Goal: Information Seeking & Learning: Learn about a topic

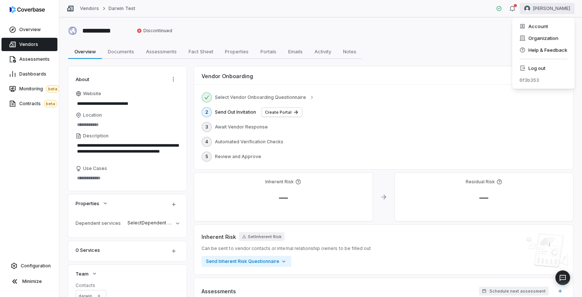
click at [548, 9] on html "**********" at bounding box center [291, 148] width 582 height 297
click at [529, 70] on div "Log out" at bounding box center [543, 68] width 57 height 12
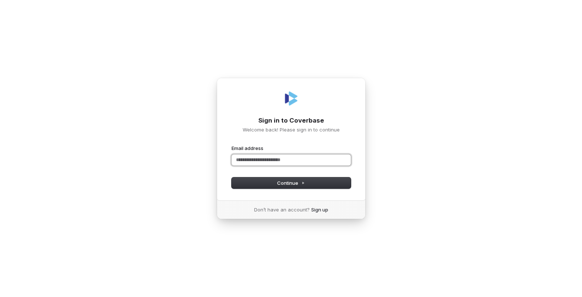
click at [0, 297] on com-1password-button at bounding box center [0, 297] width 0 height 0
type input "**********"
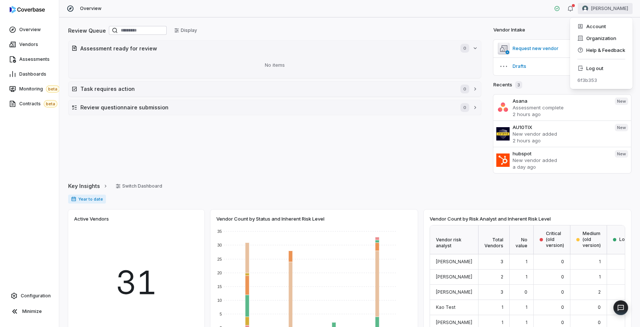
click at [582, 9] on html "Overview Vendors Assessments Dashboards Monitoring beta Contracts beta Configur…" at bounding box center [320, 163] width 640 height 327
click at [582, 67] on div "Log out" at bounding box center [601, 68] width 57 height 12
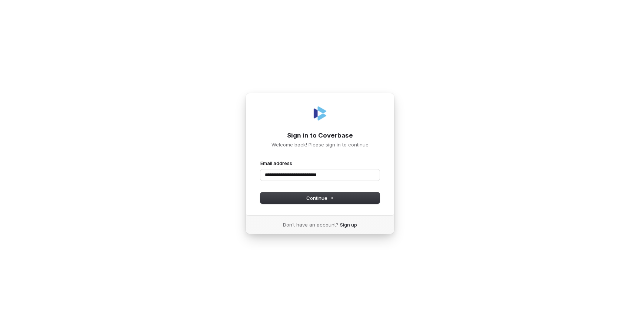
type input "**********"
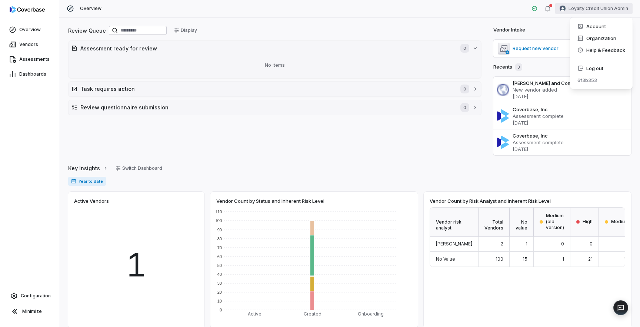
click at [593, 11] on html "Overview Vendors Assessments Dashboards Configuration Minimize Overview Loyalty…" at bounding box center [320, 163] width 640 height 327
click at [589, 38] on div "Organization" at bounding box center [601, 38] width 57 height 12
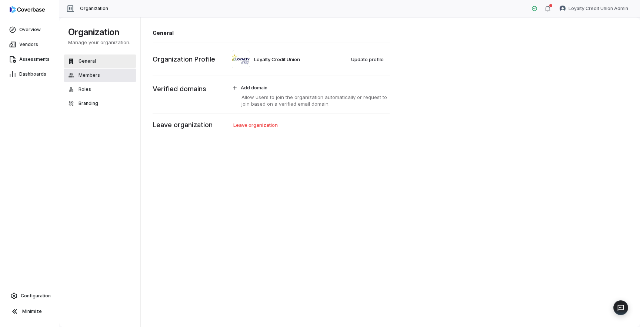
click at [98, 74] on span "Members" at bounding box center [89, 75] width 21 height 6
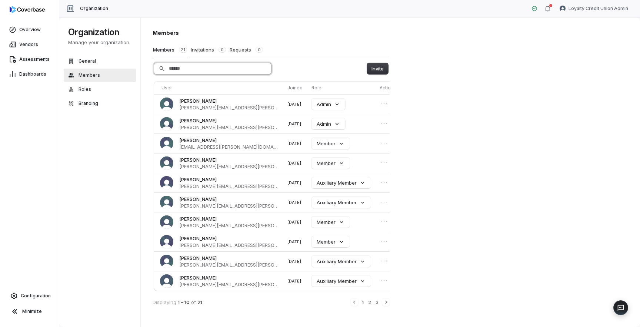
click at [219, 68] on input "Search" at bounding box center [212, 68] width 117 height 11
click at [384, 304] on icon "Next" at bounding box center [386, 302] width 6 height 6
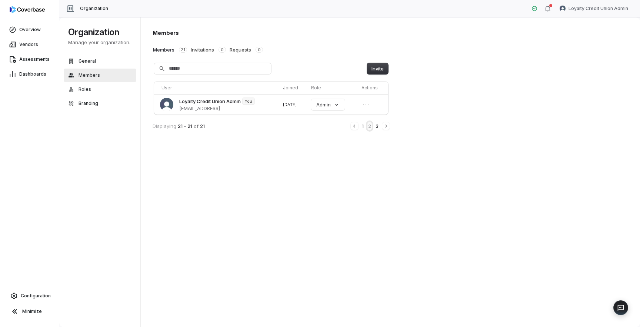
click at [369, 127] on button "2" at bounding box center [369, 126] width 4 height 8
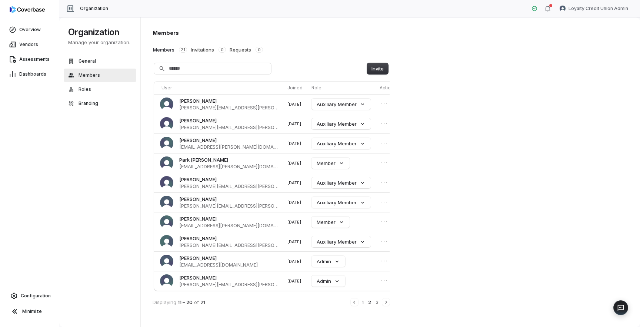
click at [365, 304] on div "1 2 3" at bounding box center [370, 302] width 39 height 8
click at [363, 303] on button "1" at bounding box center [362, 302] width 3 height 8
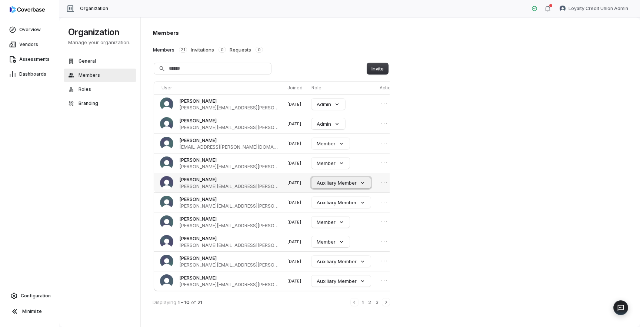
click at [346, 185] on button "Auxiliary Member" at bounding box center [341, 182] width 59 height 11
click at [328, 242] on div "Member" at bounding box center [322, 242] width 52 height 13
click at [428, 177] on div "Members Members 21 Invitations 0 Requests 0 Invite User Joined Role Actions [PE…" at bounding box center [391, 172] width 500 height 310
click at [37, 44] on span "Vendors" at bounding box center [28, 44] width 19 height 6
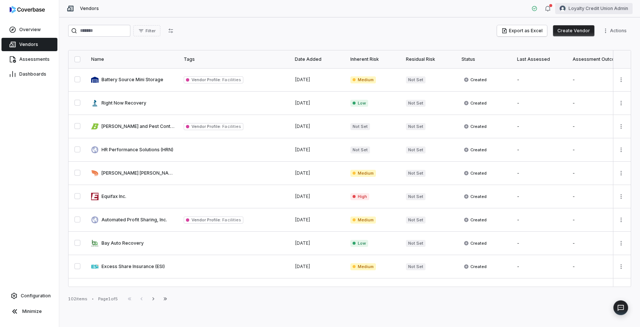
click at [607, 8] on html "Overview Vendors Assessments Dashboards Configuration Minimize Vendors Loyalty …" at bounding box center [320, 163] width 640 height 327
click at [585, 37] on div "Organization" at bounding box center [601, 38] width 57 height 12
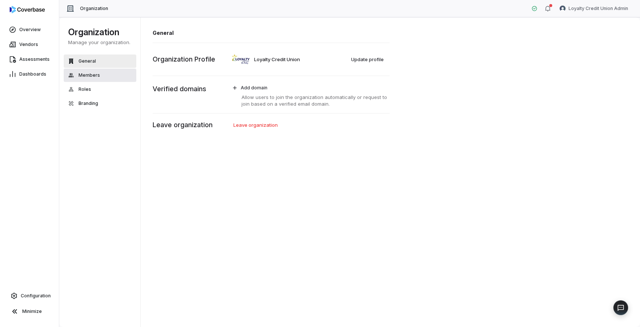
click at [109, 75] on button "Members" at bounding box center [100, 75] width 73 height 13
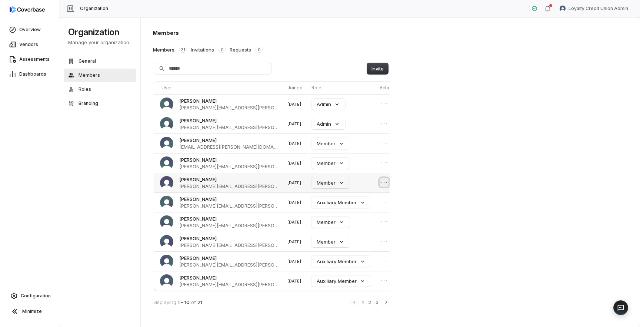
click at [380, 183] on icon "Open menu" at bounding box center [383, 182] width 7 height 7
click at [453, 199] on div "Members Members 21 Invitations 0 Requests 0 Invite User Joined Role Actions [PE…" at bounding box center [391, 172] width 500 height 310
click at [22, 44] on span "Vendors" at bounding box center [28, 44] width 19 height 6
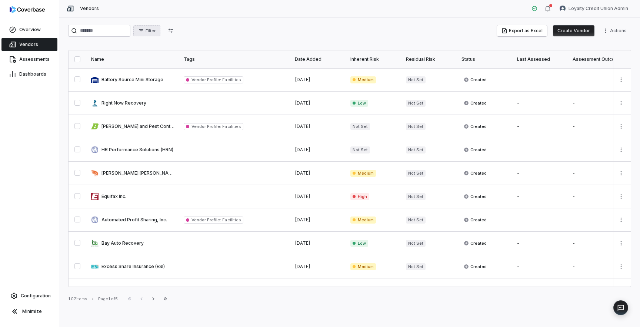
click at [156, 31] on span "Filter" at bounding box center [151, 31] width 10 height 6
click at [156, 32] on span "Filter" at bounding box center [151, 31] width 10 height 6
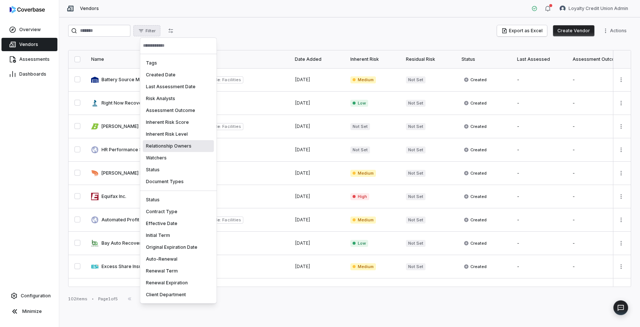
click at [179, 149] on div "Relationship Owners" at bounding box center [178, 146] width 71 height 12
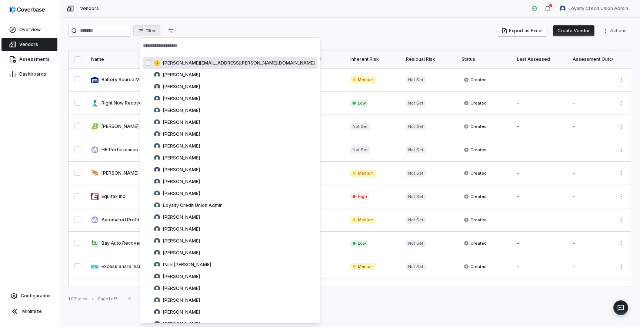
click at [165, 46] on input "text" at bounding box center [230, 45] width 175 height 16
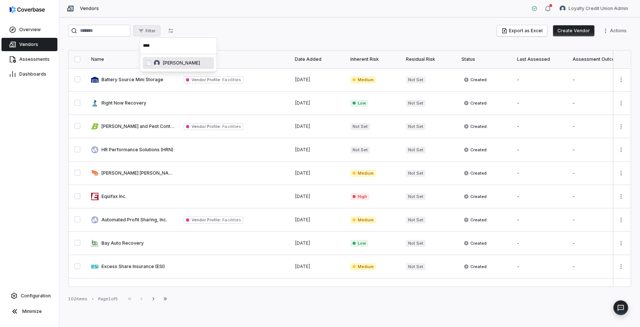
type input "****"
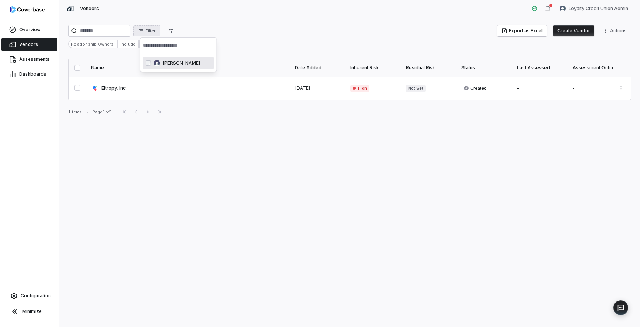
click at [249, 36] on html "Overview Vendors Assessments Dashboards Configuration Minimize Vendors Loyalty …" at bounding box center [320, 163] width 640 height 327
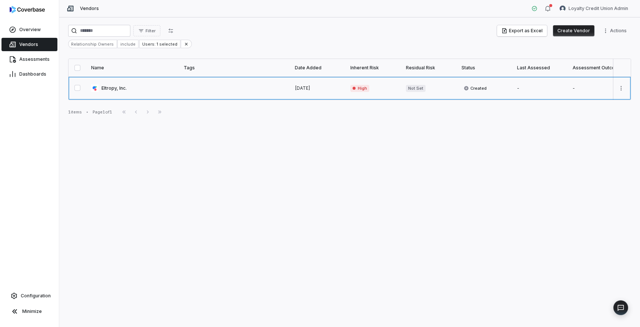
click at [119, 88] on link at bounding box center [133, 88] width 93 height 23
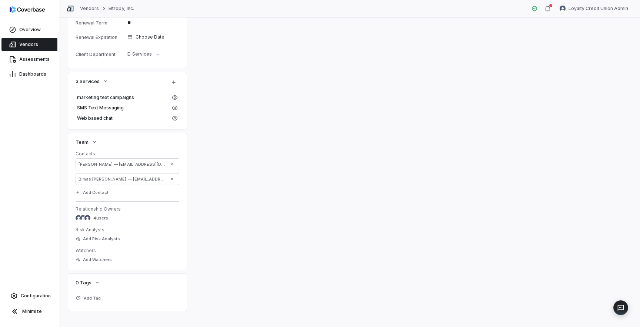
scroll to position [301, 0]
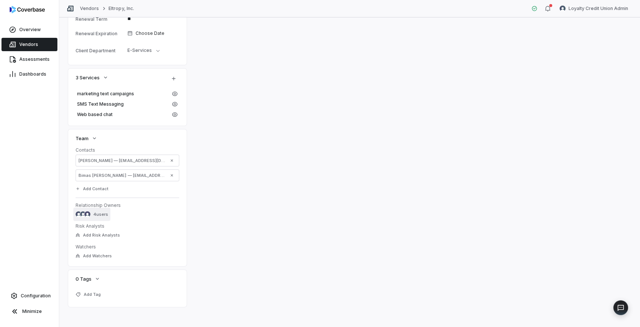
click at [108, 213] on span "4 users" at bounding box center [100, 214] width 15 height 6
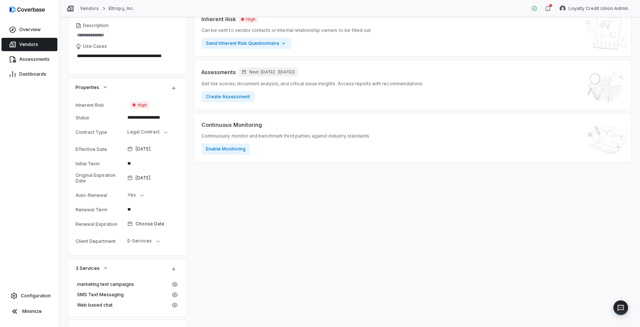
scroll to position [0, 0]
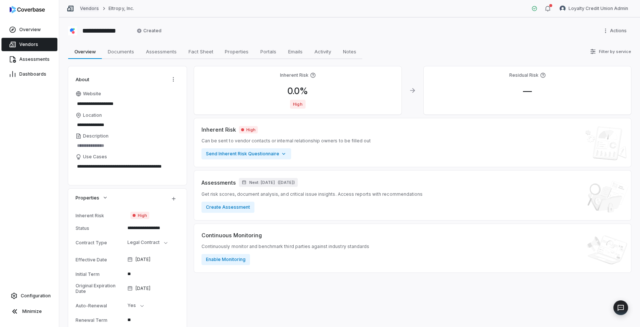
click at [89, 10] on link "Vendors" at bounding box center [89, 9] width 19 height 6
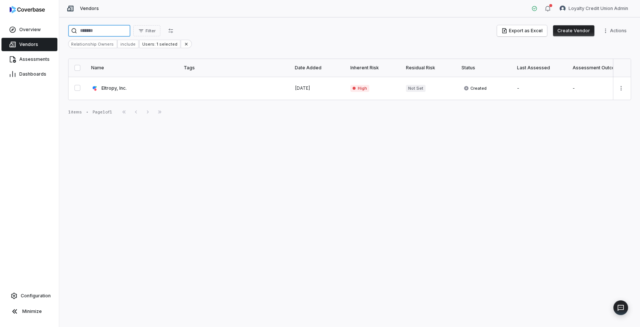
click at [111, 30] on input "search" at bounding box center [99, 31] width 62 height 12
click at [184, 46] on icon at bounding box center [186, 43] width 5 height 5
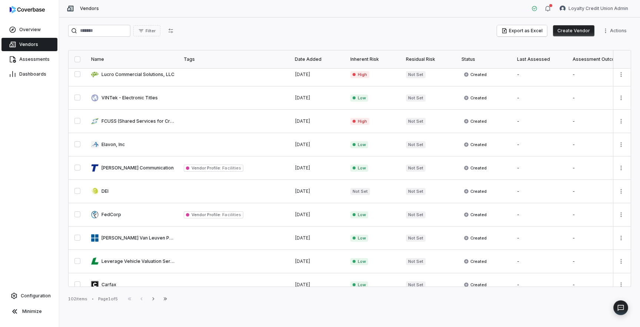
scroll to position [286, 0]
click at [156, 33] on span "Filter" at bounding box center [151, 31] width 10 height 6
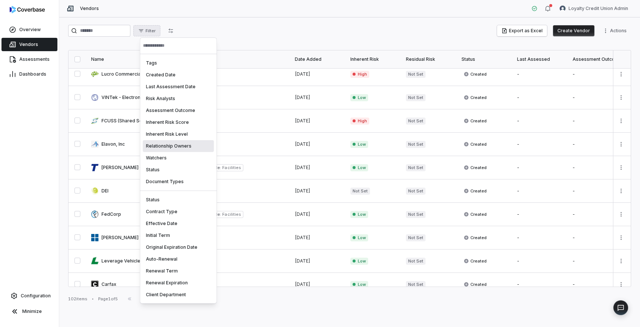
click at [168, 148] on div "Relationship Owners" at bounding box center [178, 146] width 71 height 12
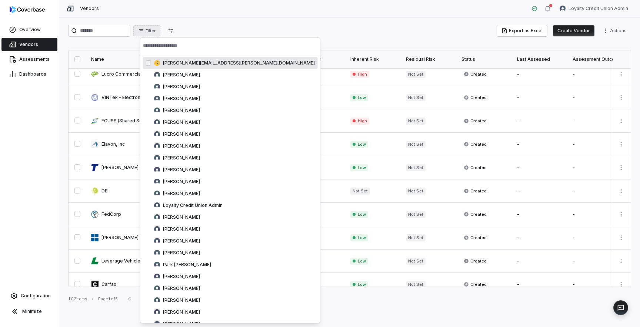
click at [176, 47] on input "text" at bounding box center [230, 45] width 175 height 16
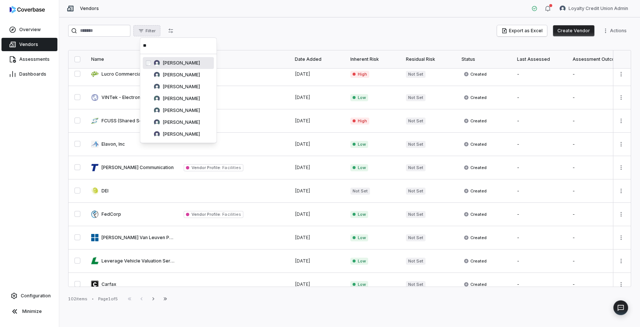
type input "**"
click at [183, 65] on span "[PERSON_NAME]" at bounding box center [181, 63] width 37 height 6
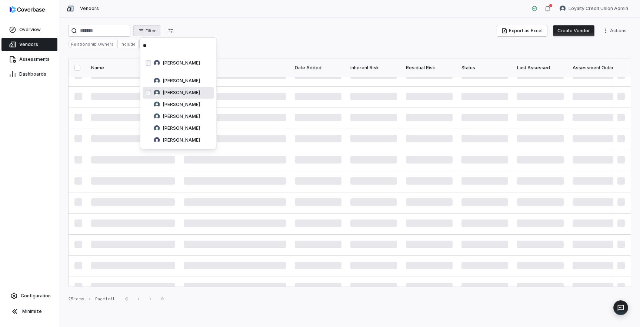
scroll to position [0, 0]
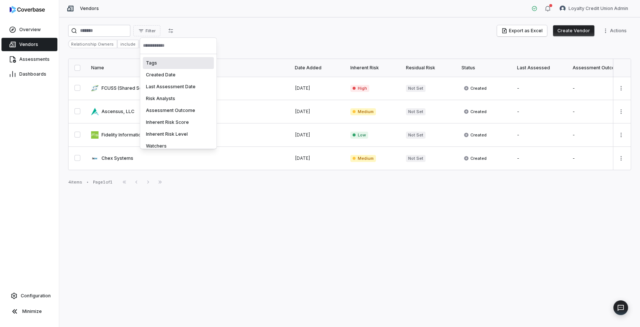
click at [252, 45] on html "Overview Vendors Assessments Dashboards Configuration Minimize Vendors Loyalty …" at bounding box center [320, 163] width 640 height 327
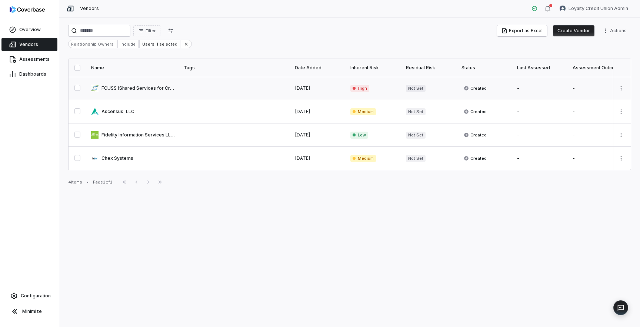
click at [142, 91] on link at bounding box center [133, 88] width 93 height 23
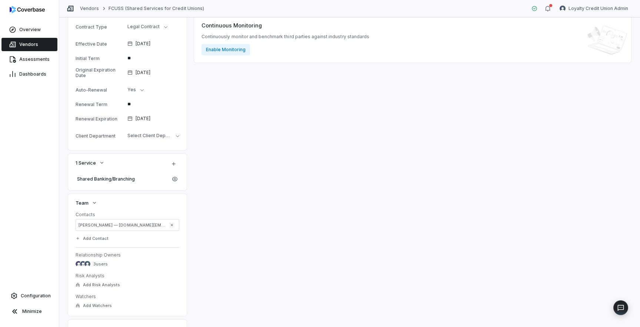
scroll to position [263, 0]
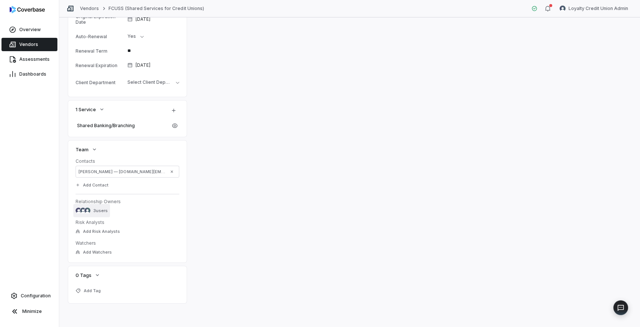
click at [105, 210] on span "3 users" at bounding box center [100, 211] width 14 height 6
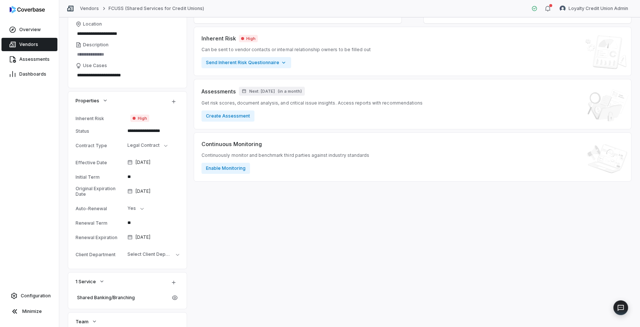
scroll to position [0, 0]
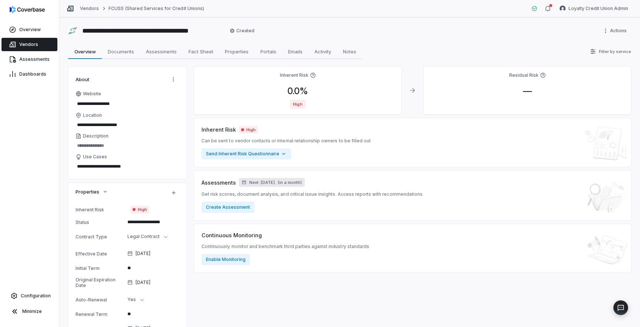
type textarea "*"
click at [36, 46] on span "Vendors" at bounding box center [28, 44] width 19 height 6
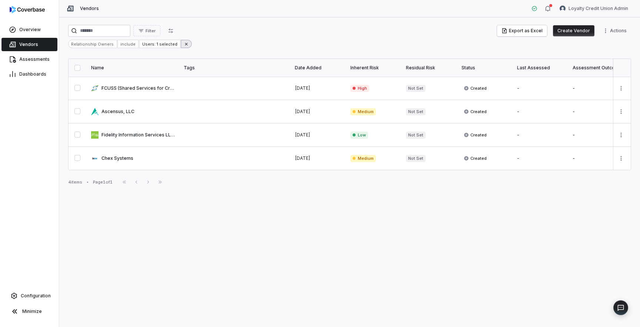
click at [184, 44] on icon at bounding box center [186, 43] width 5 height 5
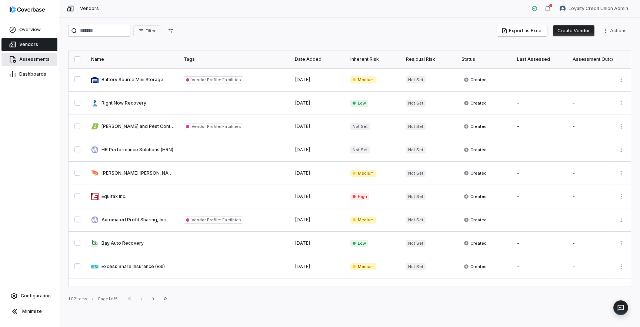
click at [32, 62] on span "Assessments" at bounding box center [34, 59] width 30 height 6
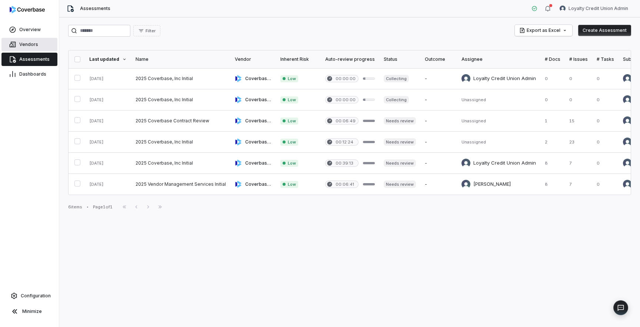
click at [28, 44] on span "Vendors" at bounding box center [28, 44] width 19 height 6
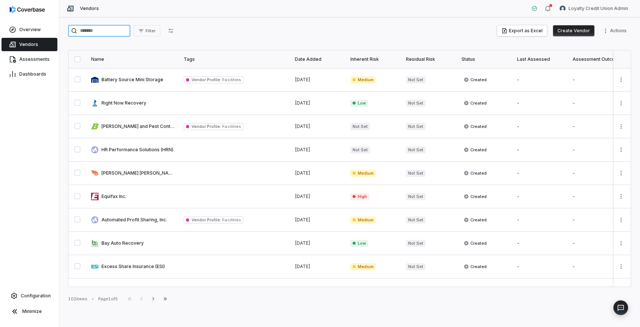
click at [107, 31] on input "search" at bounding box center [99, 31] width 62 height 12
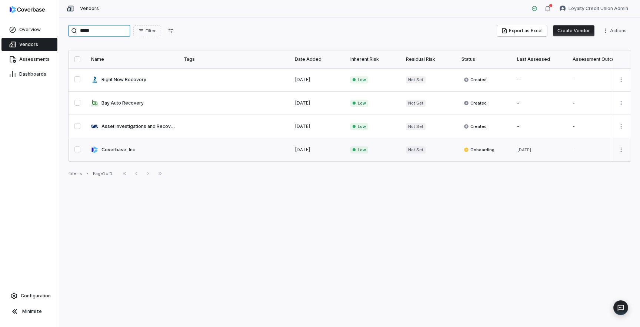
type input "*****"
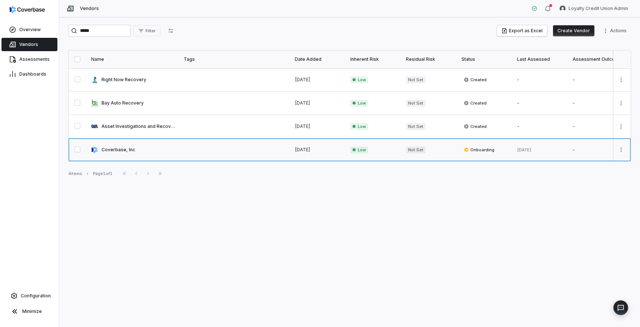
click at [122, 147] on link at bounding box center [133, 149] width 93 height 23
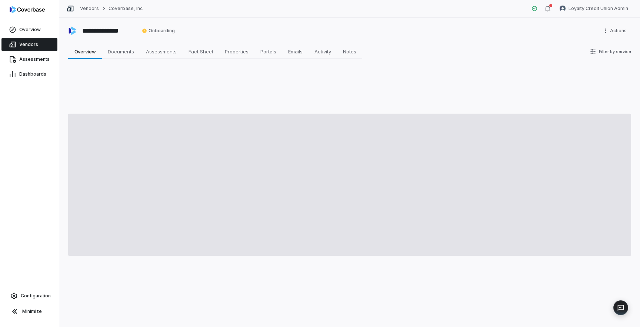
type textarea "*"
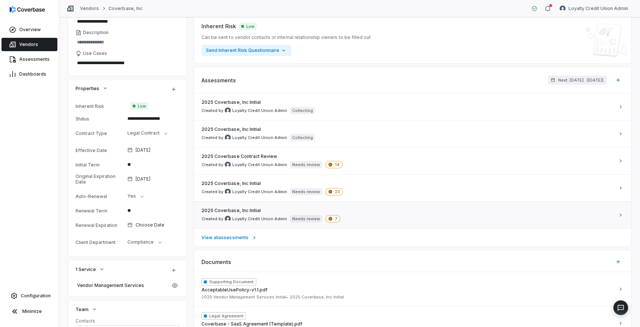
scroll to position [102, 0]
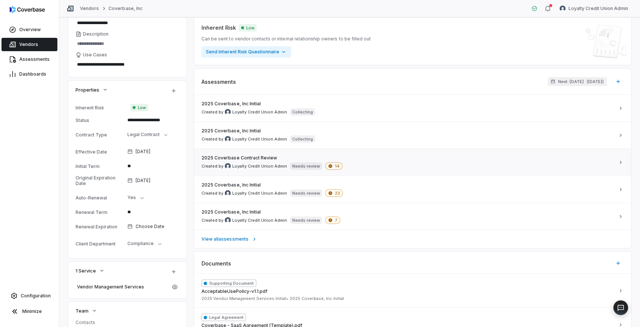
click at [264, 170] on link "2025 Coverbase Contract Review Created by Loyalty Credit Union Admin Needs revi…" at bounding box center [412, 162] width 437 height 27
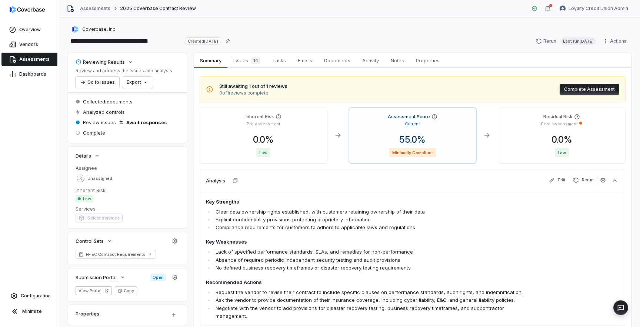
scroll to position [38, 0]
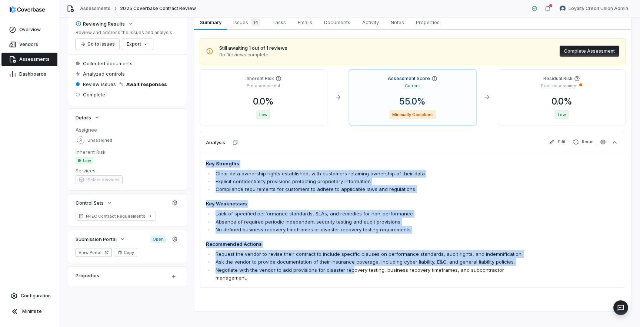
drag, startPoint x: 204, startPoint y: 162, endPoint x: 352, endPoint y: 273, distance: 185.4
click at [352, 273] on div "Key Strengths Clear data ownership rights established, with customers retaining…" at bounding box center [412, 221] width 425 height 134
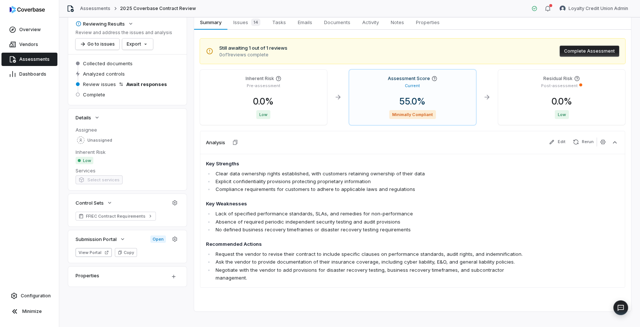
click at [353, 262] on li "Ask the vendor to provide documentation of their insurance coverage, including …" at bounding box center [375, 262] width 323 height 8
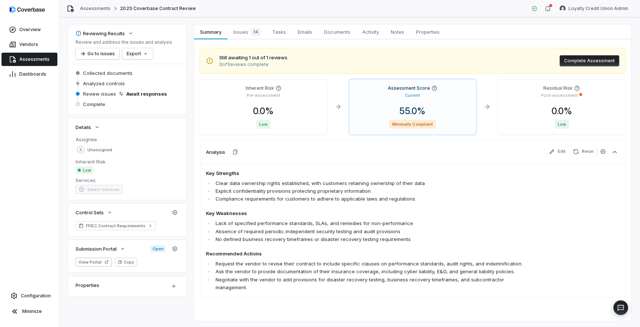
scroll to position [31, 0]
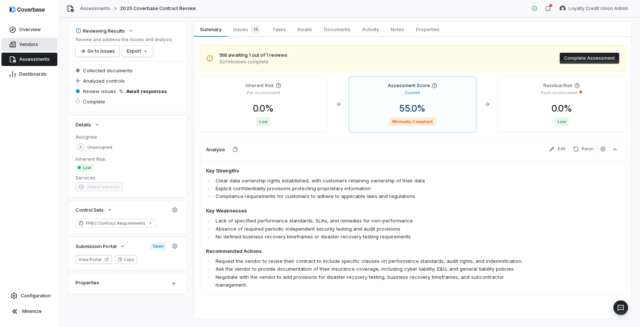
click at [36, 47] on span "Vendors" at bounding box center [28, 44] width 19 height 6
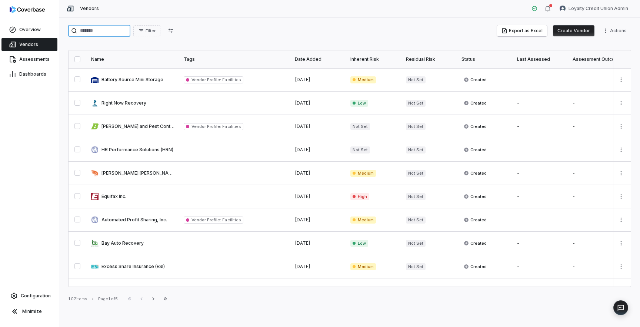
click at [97, 30] on input "search" at bounding box center [99, 31] width 62 height 12
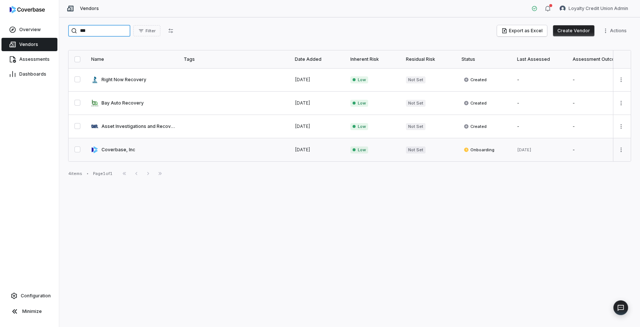
type input "***"
click at [126, 150] on link at bounding box center [133, 149] width 93 height 23
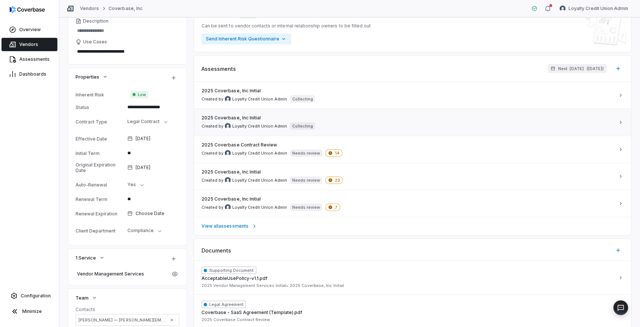
scroll to position [115, 0]
click at [273, 154] on span "Loyalty Credit Union Admin" at bounding box center [259, 153] width 55 height 6
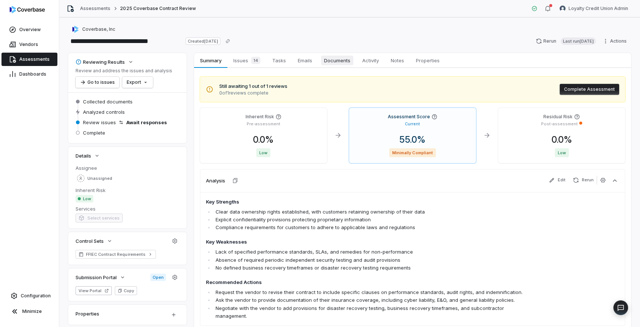
click at [332, 61] on span "Documents" at bounding box center [337, 61] width 32 height 10
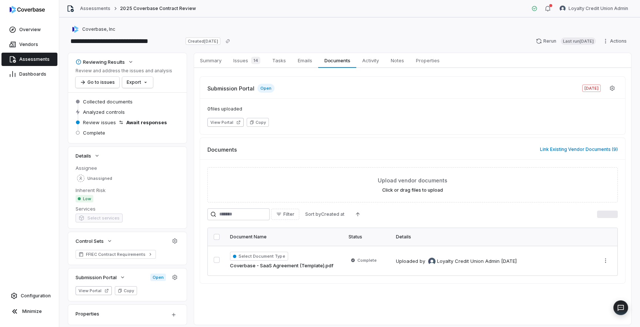
scroll to position [21, 0]
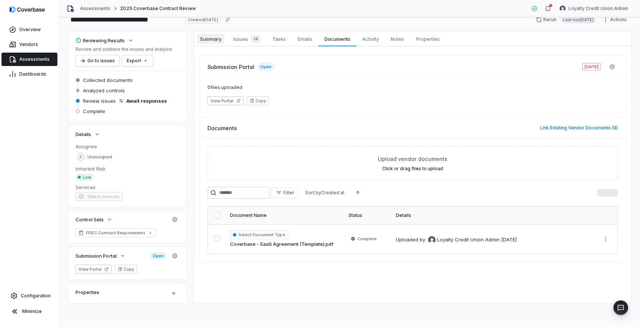
click at [219, 40] on span "Summary" at bounding box center [210, 39] width 27 height 10
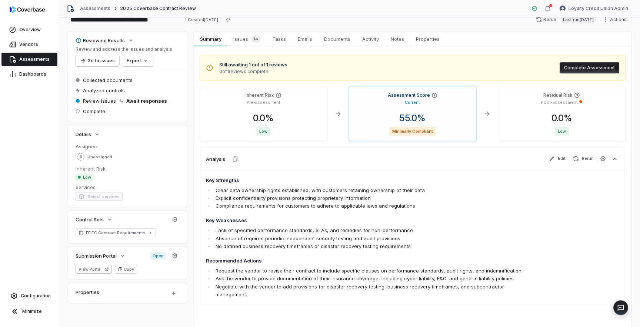
scroll to position [38, 0]
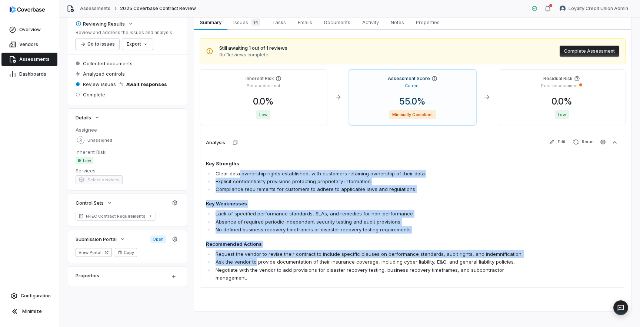
drag, startPoint x: 239, startPoint y: 174, endPoint x: 256, endPoint y: 265, distance: 92.2
click at [256, 265] on span "Key Strengths Clear data ownership rights established, with customers retaining…" at bounding box center [371, 220] width 331 height 121
click at [256, 265] on li "Ask the vendor to provide documentation of their insurance coverage, including …" at bounding box center [375, 262] width 323 height 8
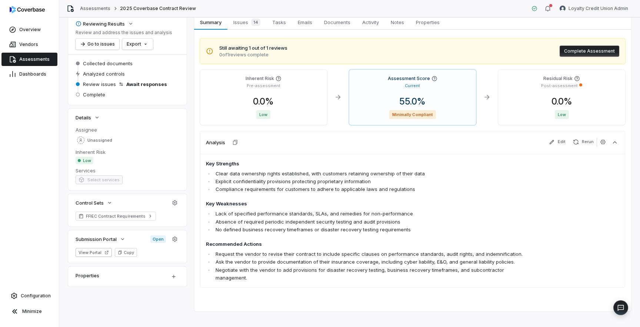
scroll to position [0, 0]
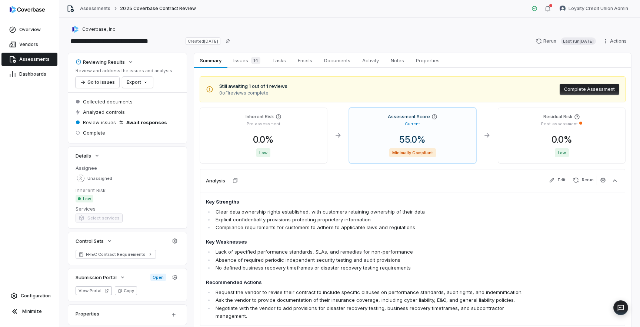
click at [41, 59] on span "Assessments" at bounding box center [34, 59] width 30 height 6
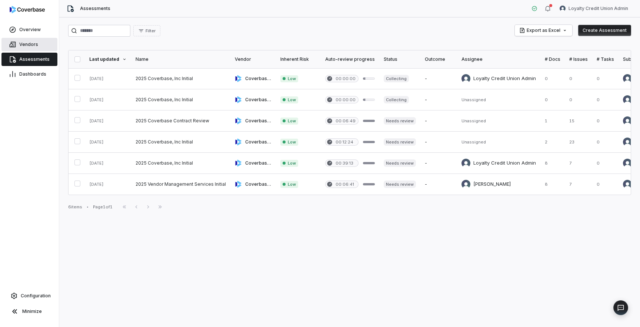
click at [30, 43] on span "Vendors" at bounding box center [28, 44] width 19 height 6
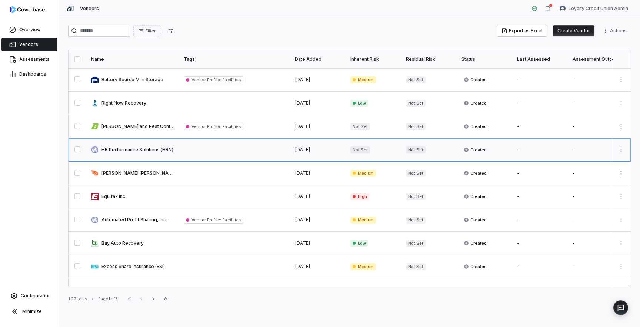
click at [165, 156] on link at bounding box center [133, 149] width 93 height 23
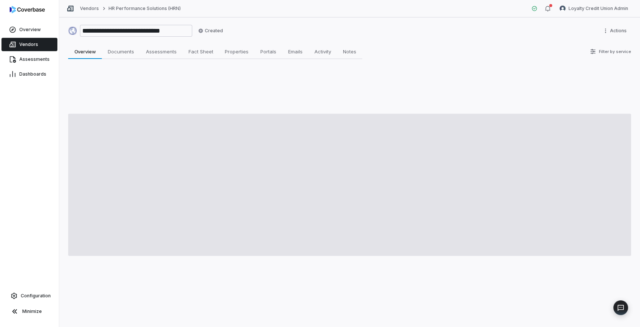
type textarea "*"
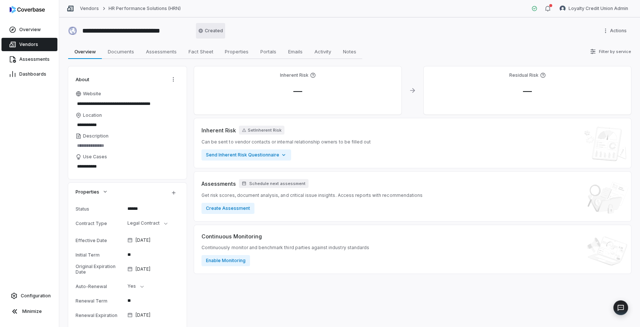
click at [217, 34] on html "**********" at bounding box center [320, 163] width 640 height 327
click at [34, 46] on span "Vendors" at bounding box center [28, 44] width 19 height 6
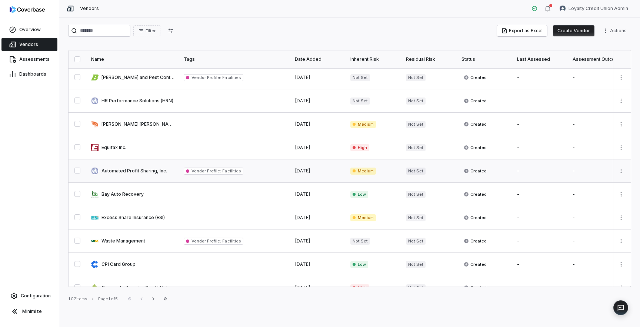
scroll to position [365, 0]
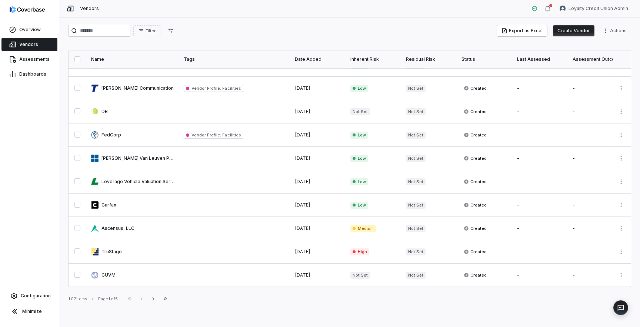
click at [155, 299] on icon "button" at bounding box center [153, 299] width 6 height 6
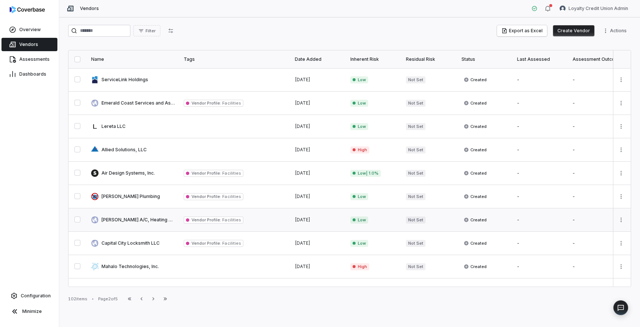
scroll to position [365, 0]
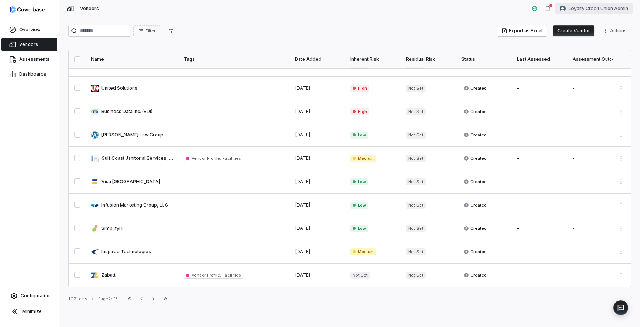
click at [593, 7] on html "Overview Vendors Assessments Dashboards Configuration Minimize Vendors Loyalty …" at bounding box center [320, 163] width 640 height 327
click at [601, 41] on div "Organization" at bounding box center [601, 38] width 57 height 12
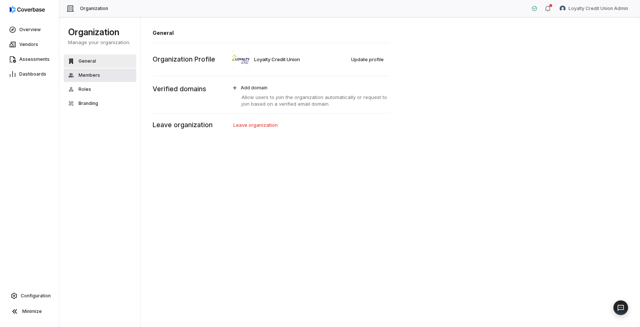
click at [104, 77] on button "Members" at bounding box center [100, 75] width 73 height 13
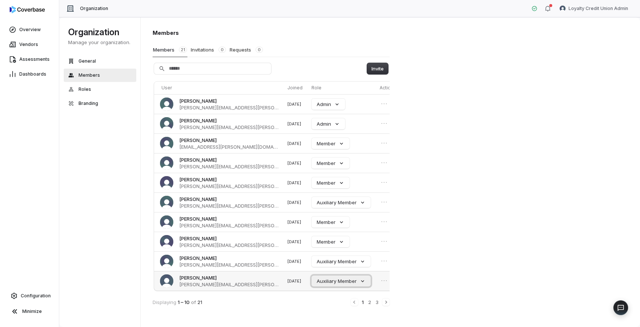
click at [333, 284] on button "Auxiliary Member" at bounding box center [341, 280] width 59 height 11
click at [330, 267] on div "Member" at bounding box center [322, 266] width 52 height 13
click at [418, 268] on div "Members Members 21 Invitations 0 Requests 0 Invite User Joined Role Actions Mag…" at bounding box center [391, 172] width 500 height 310
click at [93, 91] on button "Roles" at bounding box center [100, 89] width 73 height 13
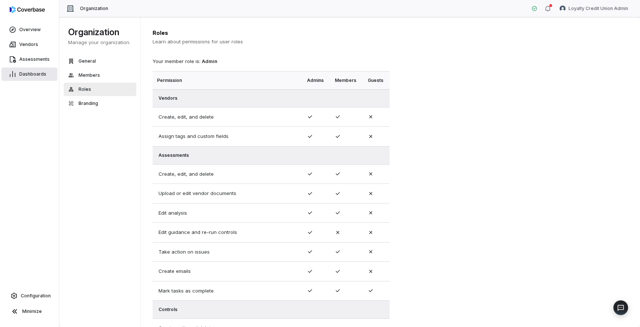
click at [31, 74] on span "Dashboards" at bounding box center [32, 74] width 27 height 6
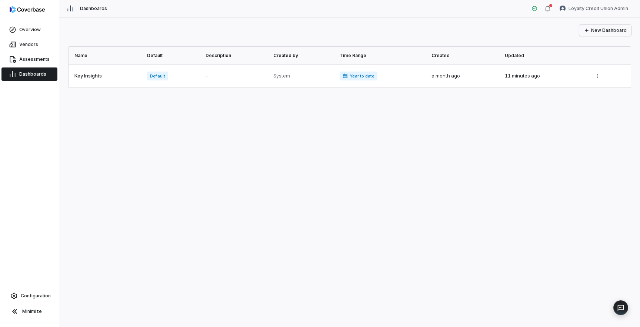
click at [608, 30] on button "New Dashboard" at bounding box center [605, 30] width 52 height 11
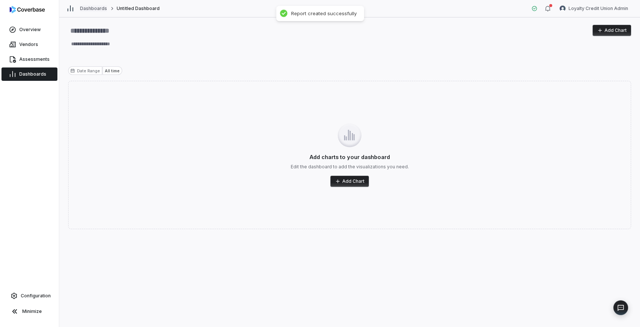
click at [97, 10] on link "Dashboards" at bounding box center [93, 9] width 27 height 6
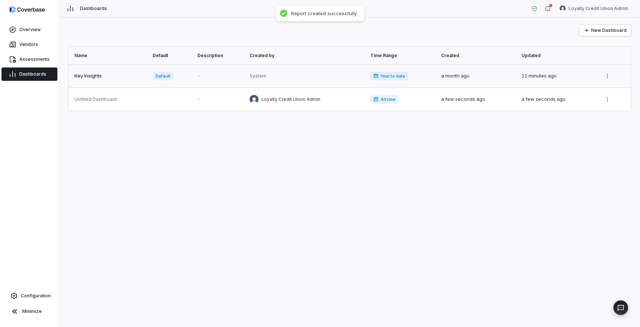
click at [96, 78] on link at bounding box center [109, 75] width 80 height 23
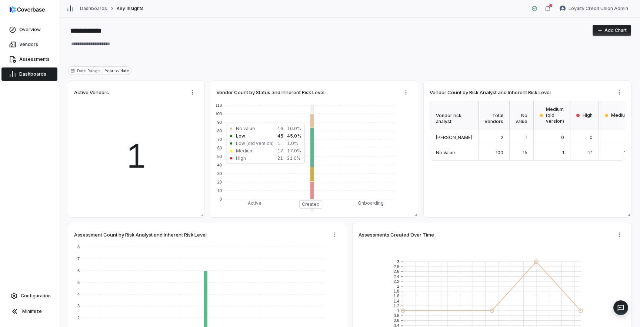
type textarea "*"
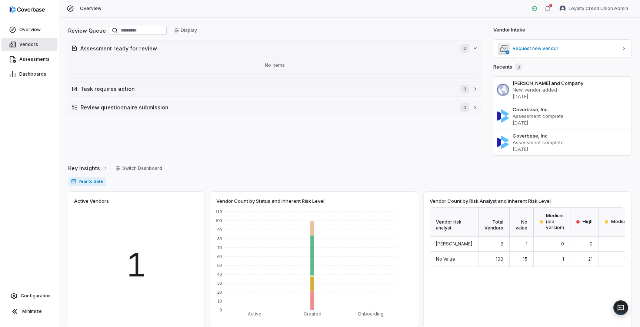
click at [28, 49] on link "Vendors" at bounding box center [29, 44] width 56 height 13
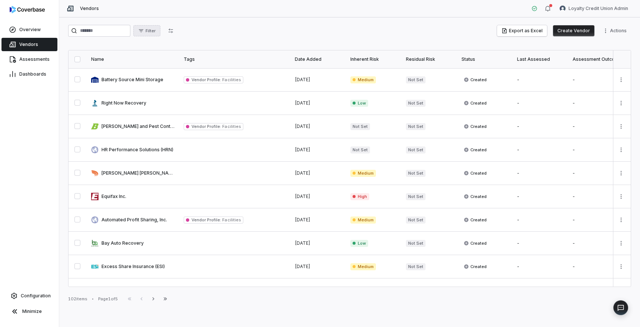
click at [153, 33] on button "Filter" at bounding box center [146, 30] width 27 height 11
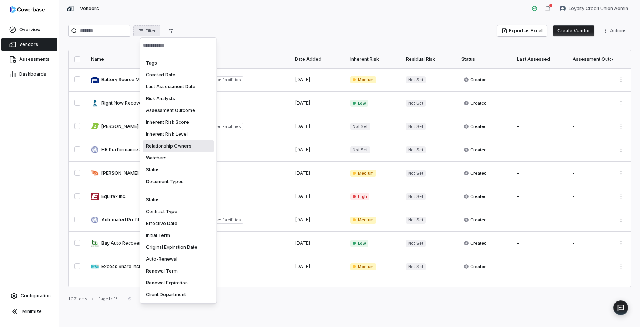
click at [160, 146] on div "Relationship Owners" at bounding box center [178, 146] width 71 height 12
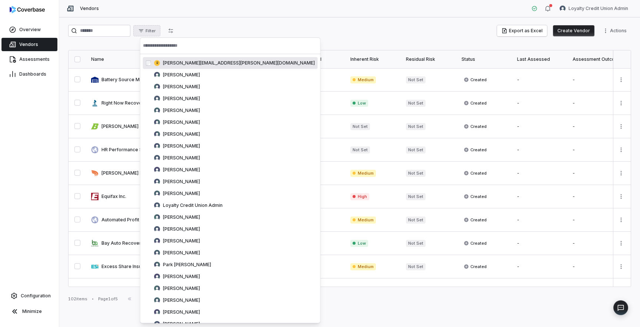
click at [182, 47] on input "text" at bounding box center [230, 45] width 175 height 16
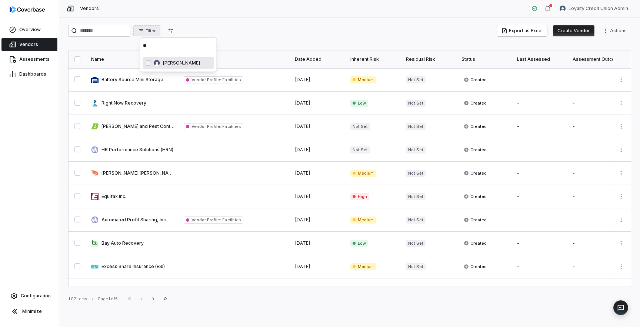
type input "***"
